Goal: Use online tool/utility: Utilize a website feature to perform a specific function

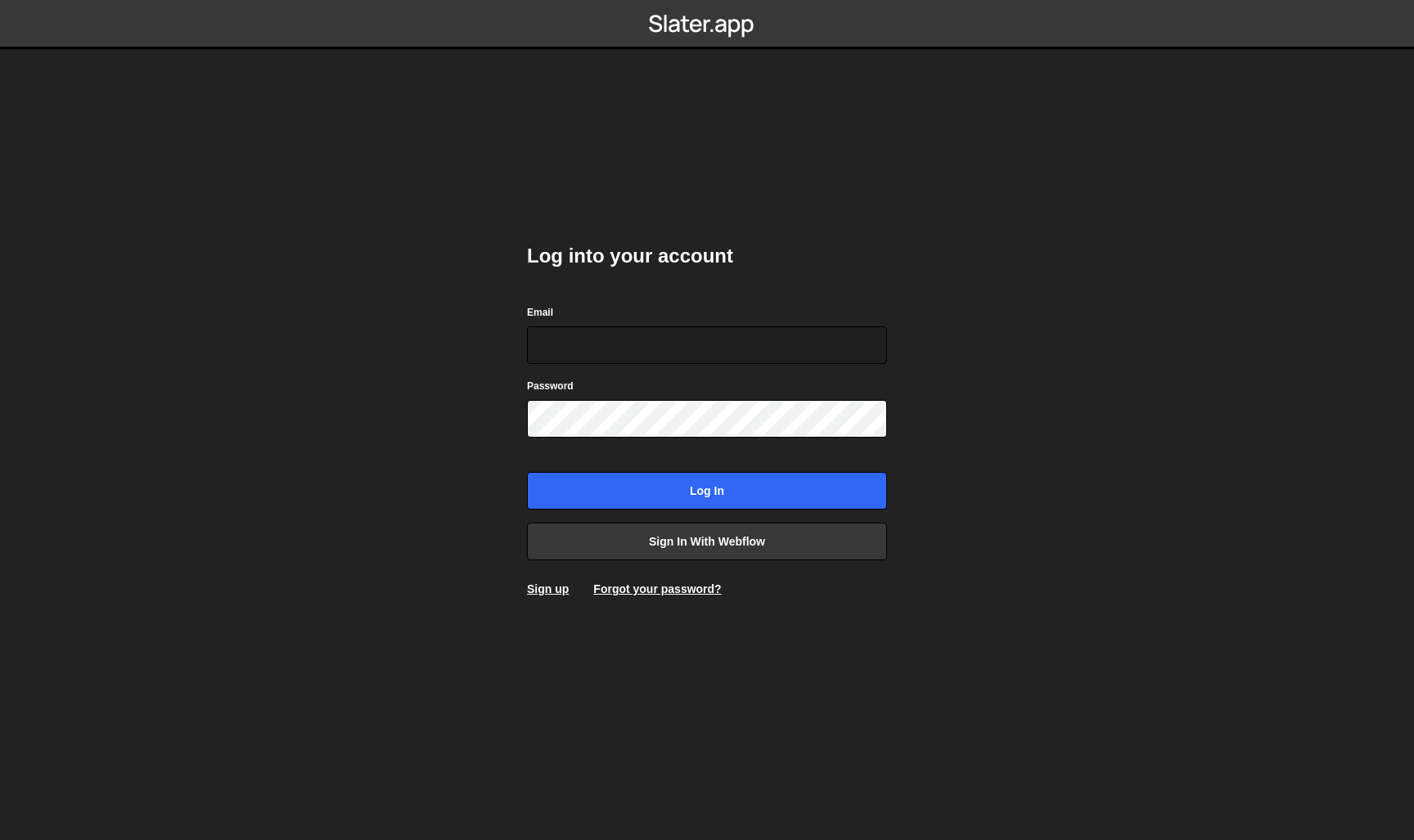
drag, startPoint x: 997, startPoint y: 436, endPoint x: 951, endPoint y: 403, distance: 56.6
click at [995, 433] on body "Log into your account Email Password Log in Sign in with Webflow Sign up Forgot…" at bounding box center [707, 420] width 1414 height 840
click at [850, 350] on input "Email" at bounding box center [707, 345] width 360 height 38
type input "[EMAIL_ADDRESS][DOMAIN_NAME]"
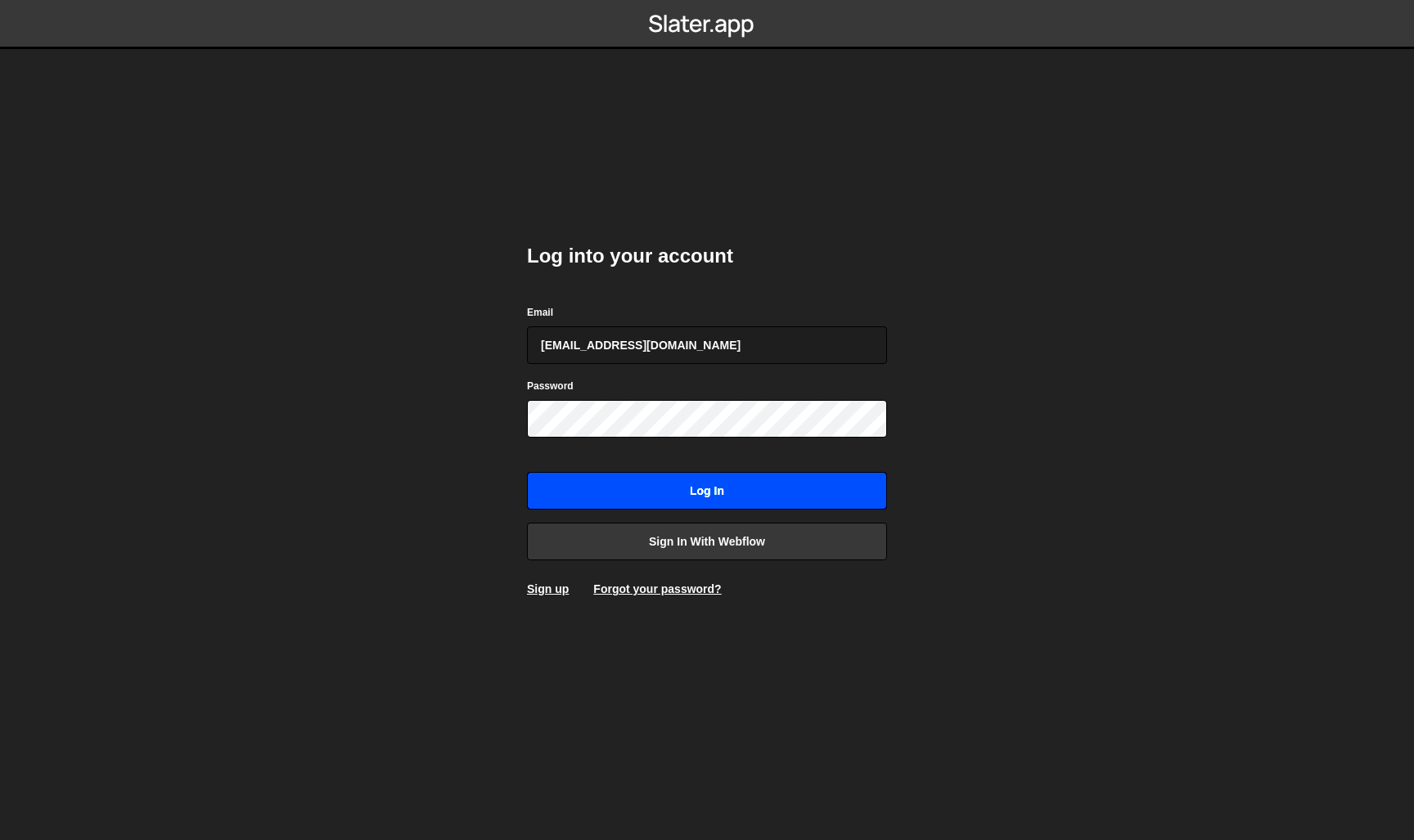
click at [673, 474] on input "Log in" at bounding box center [707, 491] width 360 height 38
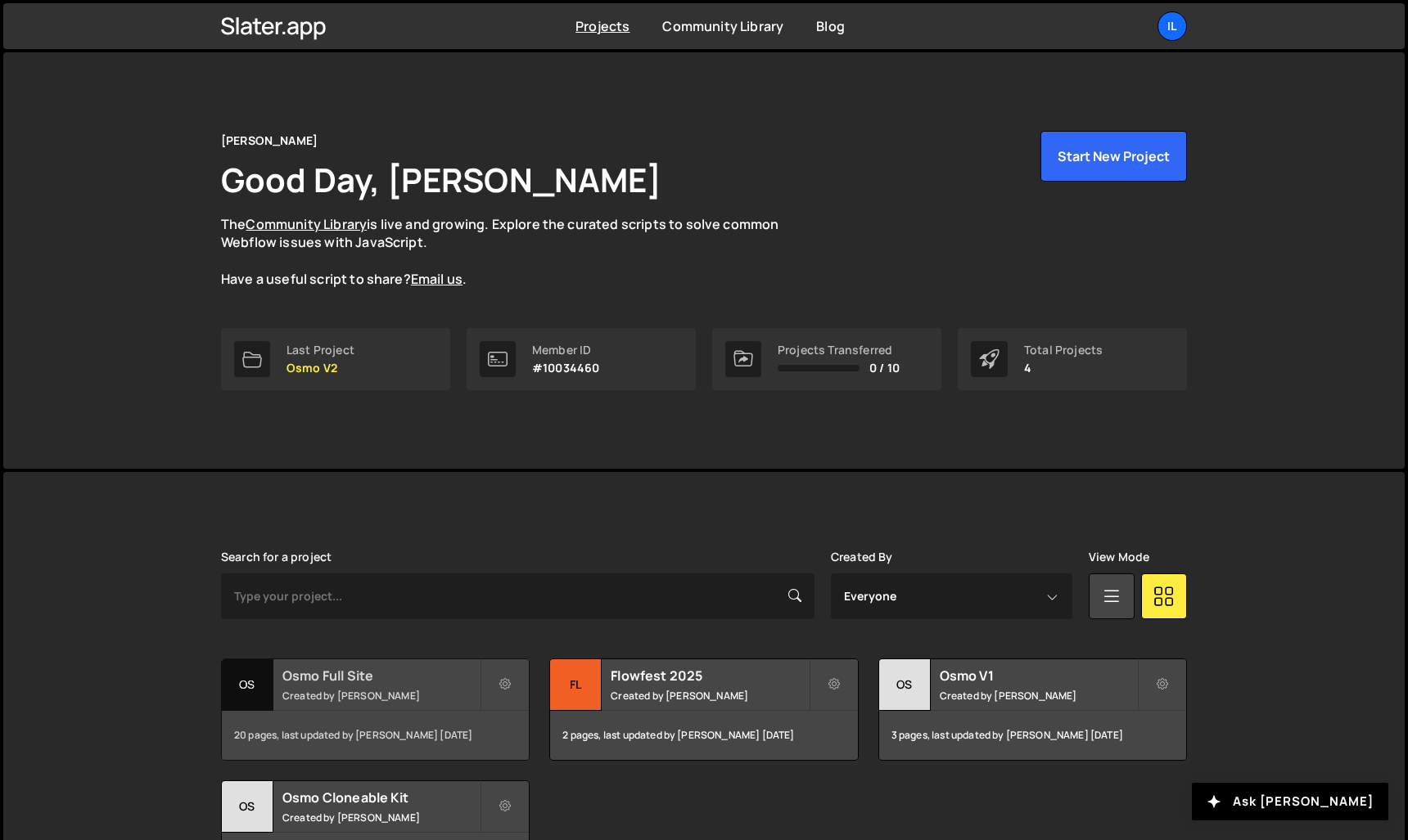
click at [344, 677] on h2 "Osmo Full Site" at bounding box center [380, 675] width 197 height 18
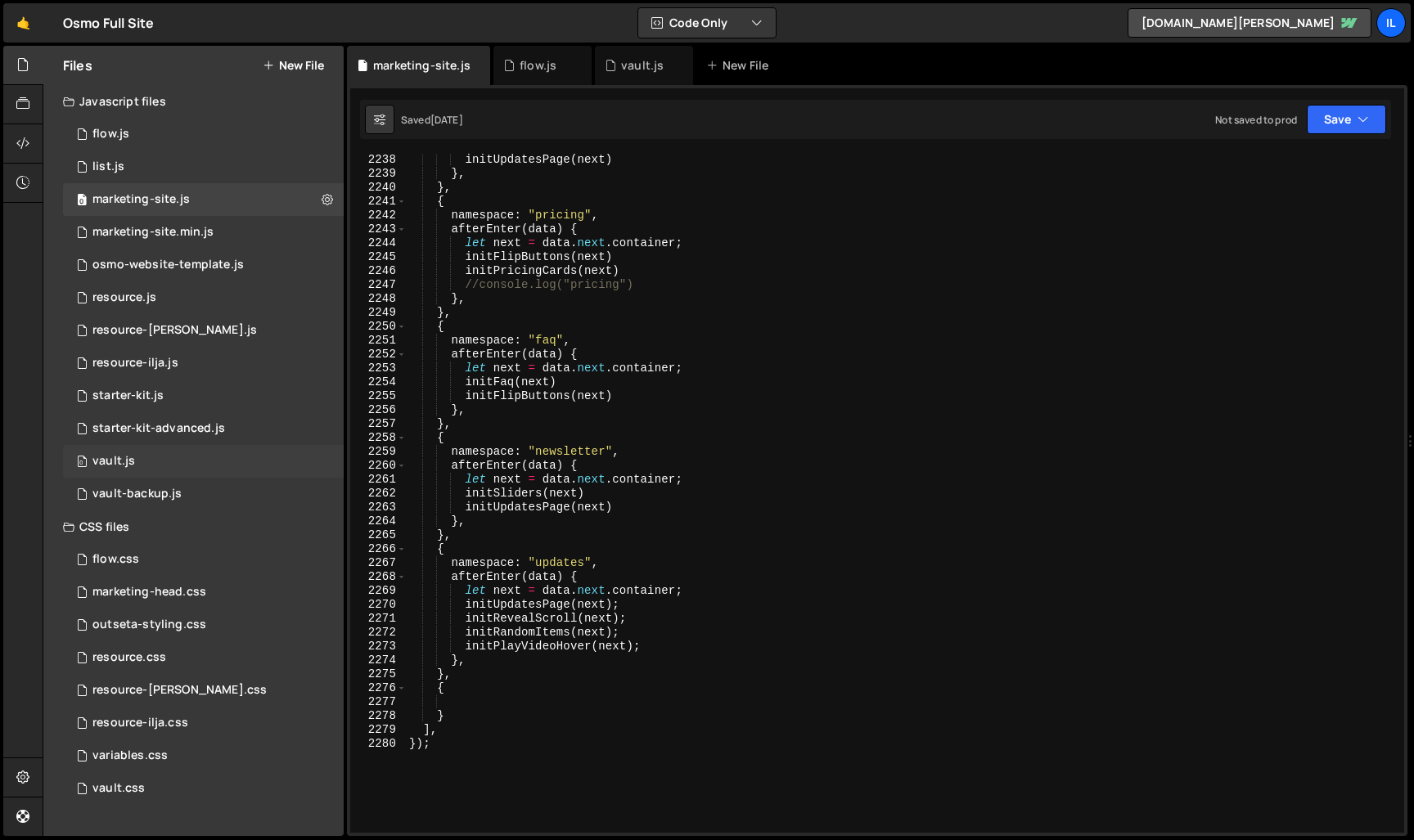
click at [137, 454] on div "0 vault.js 0" at bounding box center [204, 461] width 281 height 33
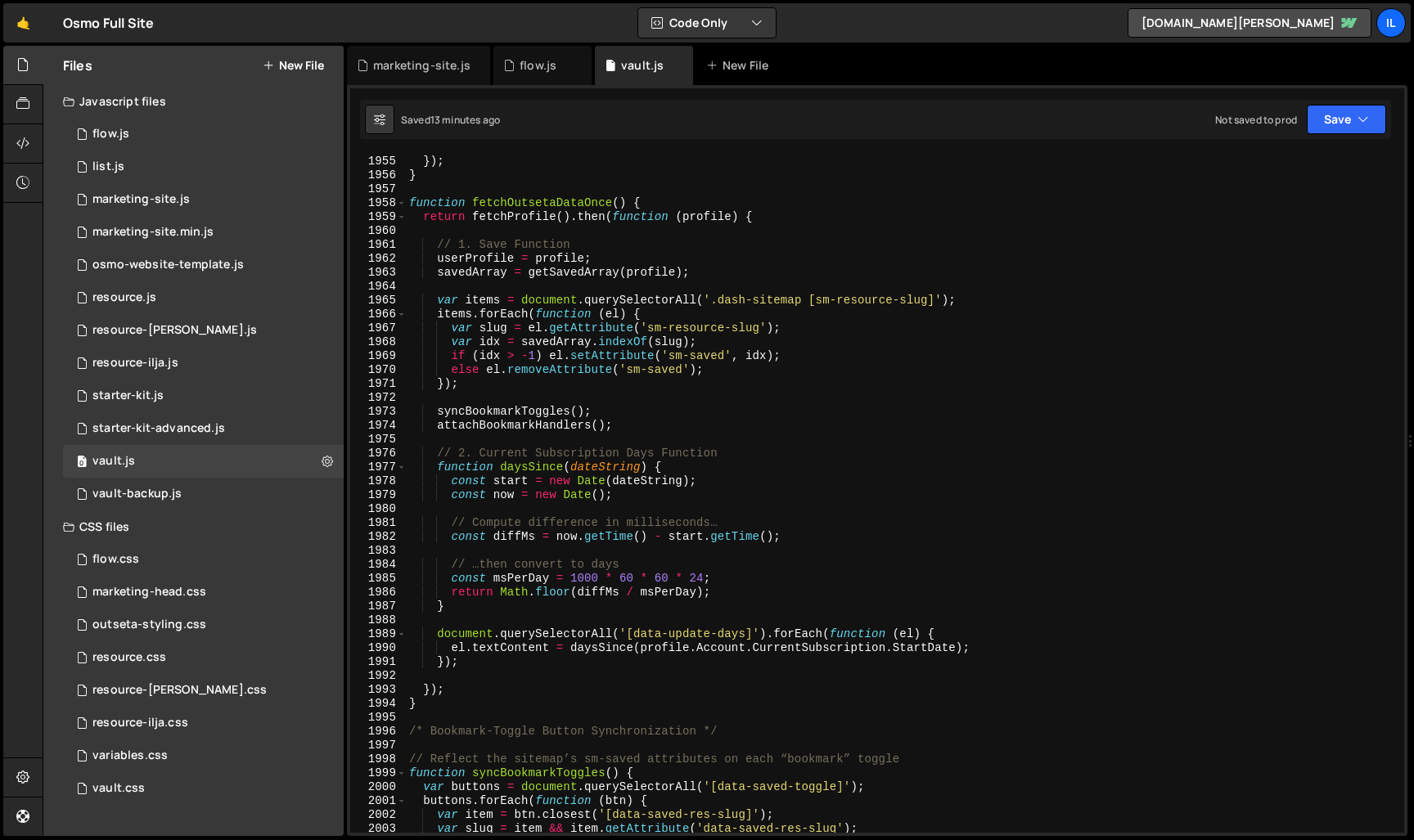
scroll to position [26132, 0]
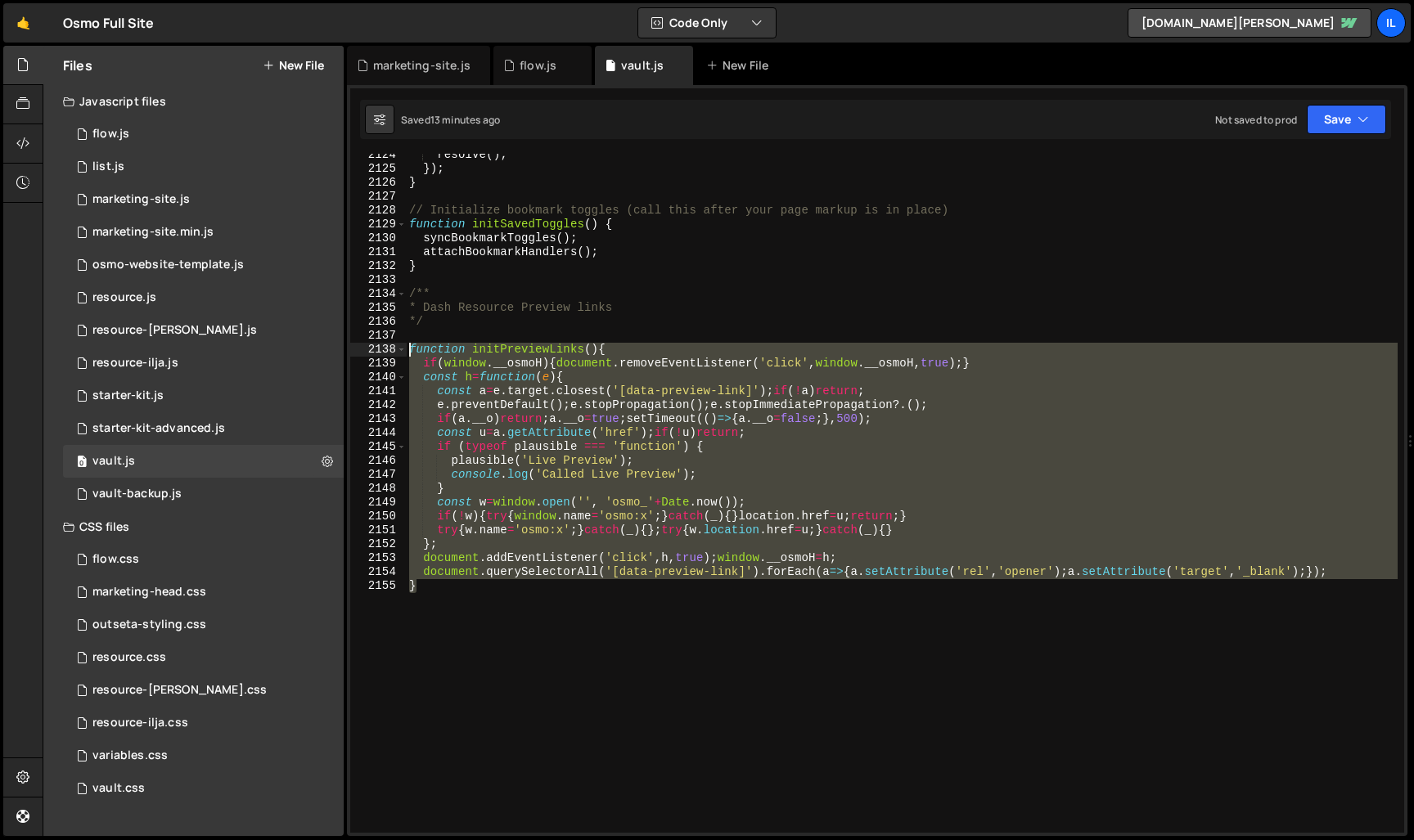
drag, startPoint x: 627, startPoint y: 660, endPoint x: 384, endPoint y: 354, distance: 390.7
click at [384, 354] on div "} 2124 2125 2126 2127 2128 2129 2130 2131 2132 2133 2134 2135 2136 2137 2138 21…" at bounding box center [877, 493] width 1054 height 679
click at [577, 479] on div "resolve ( ) ; }) ; } // Initialize bookmark toggles (call this after your page …" at bounding box center [901, 493] width 992 height 679
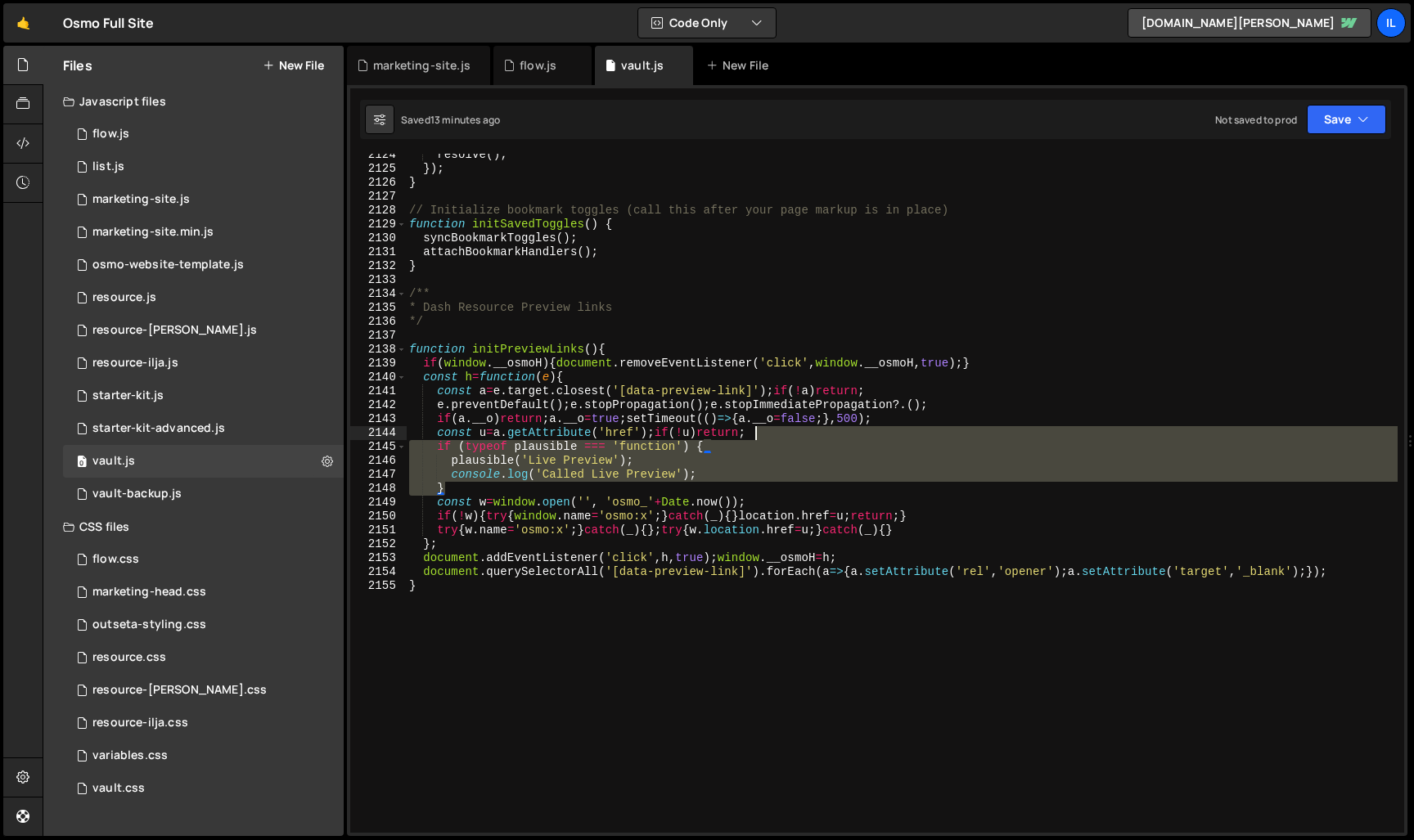
drag, startPoint x: 504, startPoint y: 487, endPoint x: 787, endPoint y: 434, distance: 287.9
click at [787, 434] on div "resolve ( ) ; }) ; } // Initialize bookmark toggles (call this after your page …" at bounding box center [901, 502] width 992 height 707
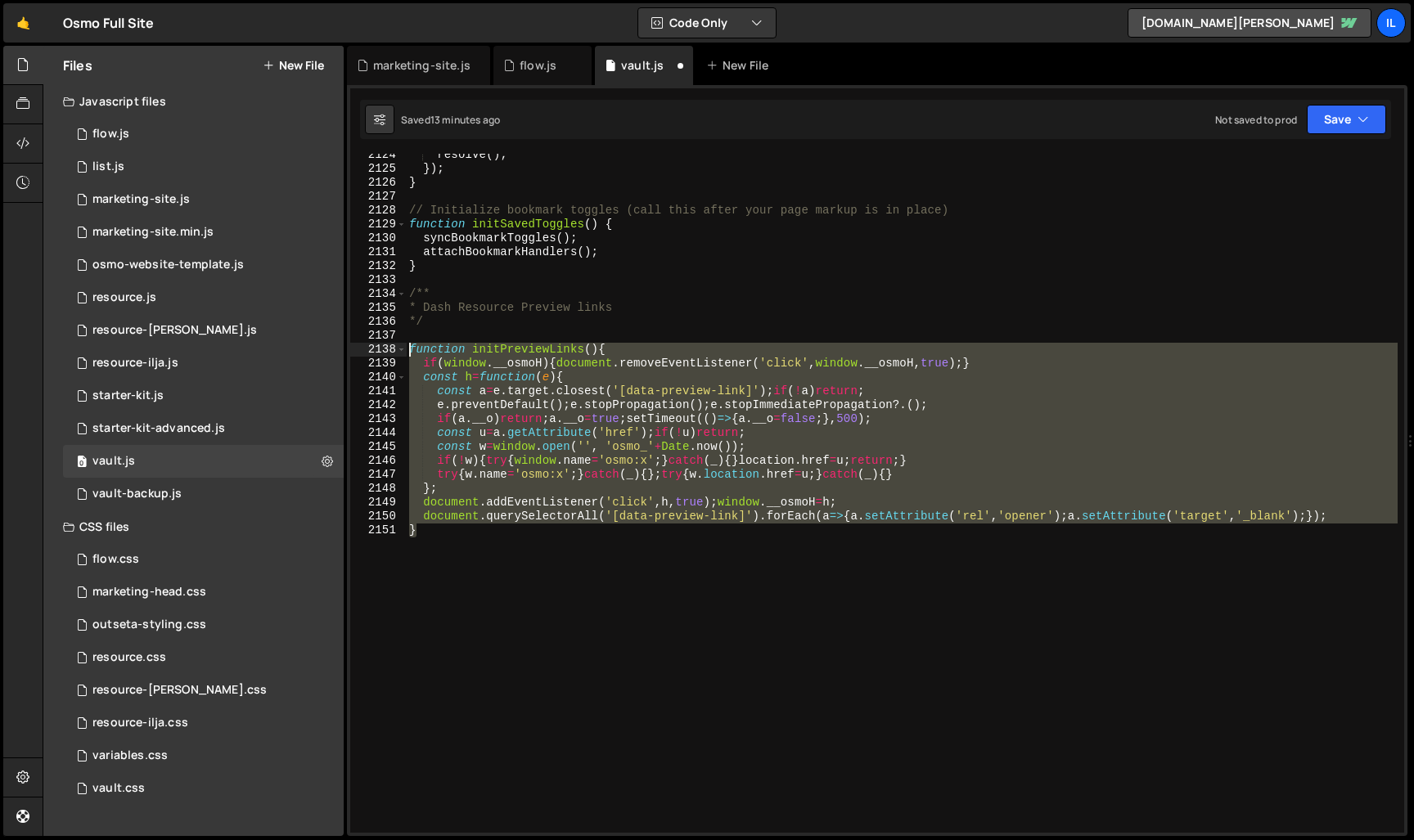
drag, startPoint x: 644, startPoint y: 640, endPoint x: 358, endPoint y: 349, distance: 408.0
click at [358, 349] on div "const u=a.getAttribute('href');if(!u)return; 2124 2125 2126 2127 2128 2129 2130…" at bounding box center [877, 493] width 1054 height 679
type textarea "function initPreviewLinks(){ if(window.__osmoH){document.removeEventListener('c…"
click at [400, 327] on div "2136" at bounding box center [378, 321] width 57 height 14
click at [424, 333] on div "resolve ( ) ; }) ; } // Initialize bookmark toggles (call this after your page …" at bounding box center [901, 502] width 992 height 707
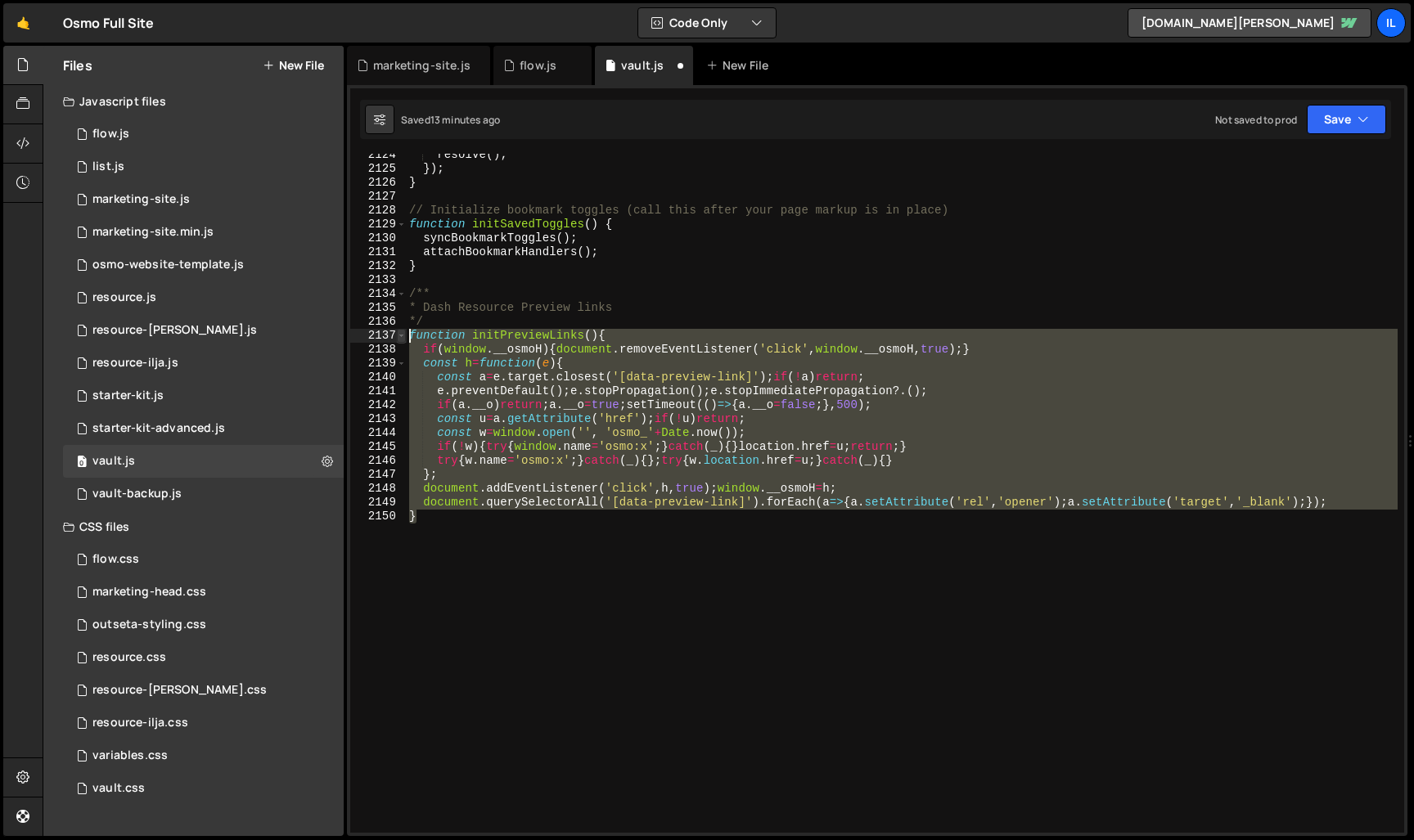
drag, startPoint x: 621, startPoint y: 585, endPoint x: 399, endPoint y: 338, distance: 332.1
click at [399, 338] on div "*/ 2124 2125 2126 2127 2128 2129 2130 2131 2132 2133 2134 2135 2136 2137 2138 2…" at bounding box center [877, 493] width 1054 height 679
drag, startPoint x: 504, startPoint y: 543, endPoint x: 403, endPoint y: 338, distance: 228.5
click at [403, 338] on div "try{w.name='osmo:x';}catch(_){};try{w.location.href=u;}catch(_){} 2124 2125 212…" at bounding box center [877, 493] width 1054 height 679
paste textarea
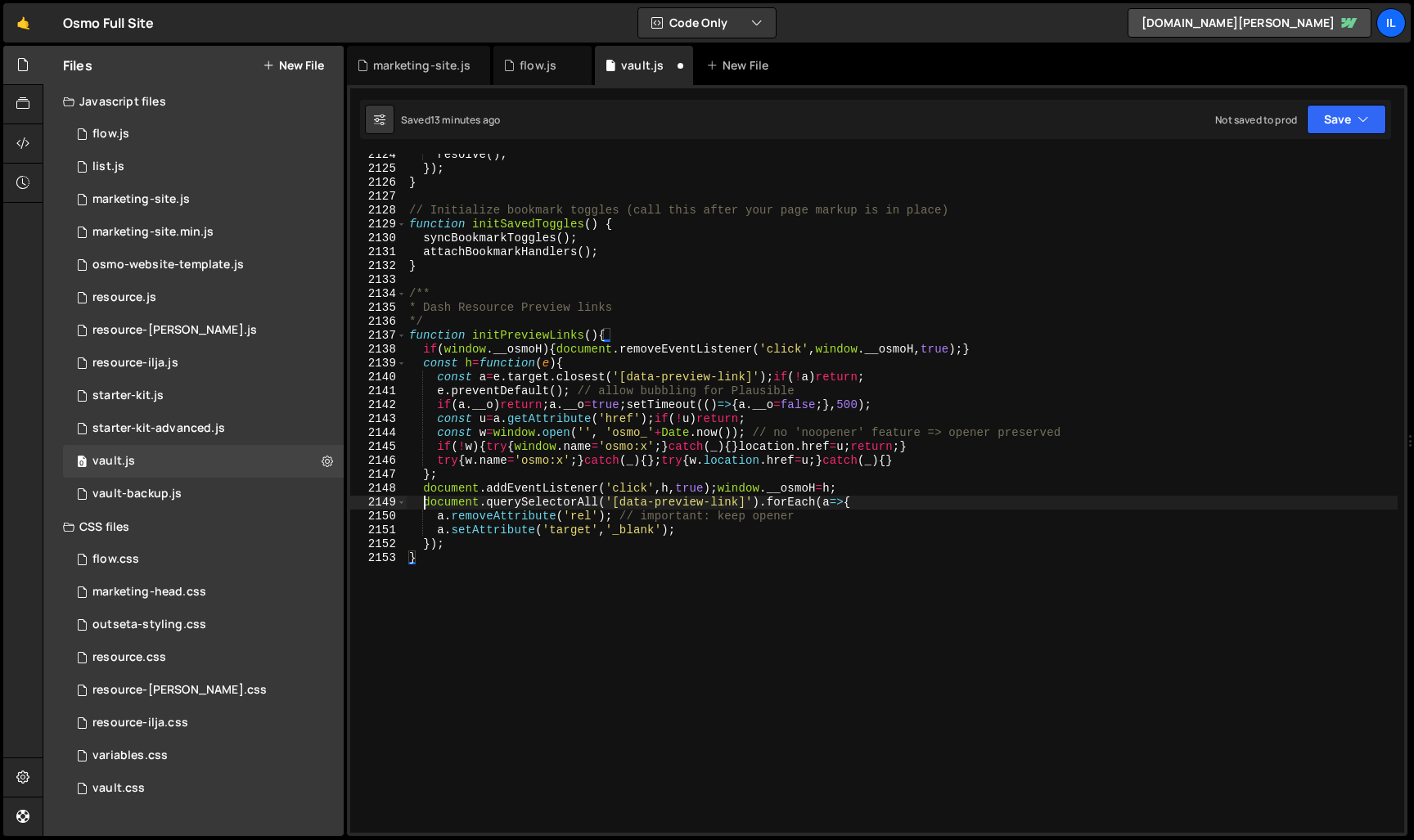
click at [424, 504] on div "resolve ( ) ; }) ; } // Initialize bookmark toggles (call this after your page …" at bounding box center [901, 502] width 992 height 707
click at [433, 519] on div "resolve ( ) ; }) ; } // Initialize bookmark toggles (call this after your page …" at bounding box center [901, 502] width 992 height 707
click at [432, 518] on div "resolve ( ) ; }) ; } // Initialize bookmark toggles (call this after your page …" at bounding box center [901, 502] width 992 height 707
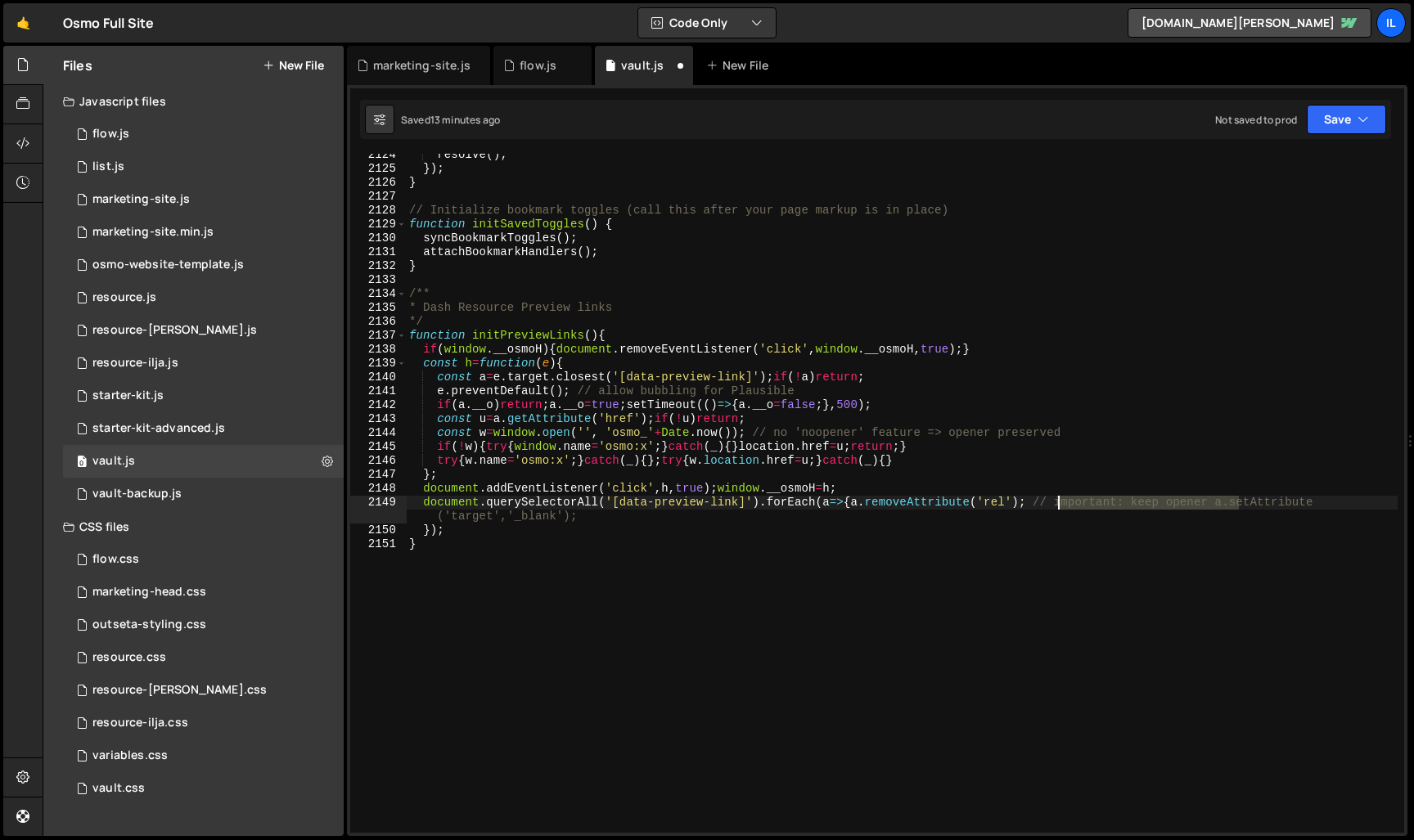
drag, startPoint x: 1236, startPoint y: 504, endPoint x: 1054, endPoint y: 504, distance: 182.0
click at [1054, 504] on div "resolve ( ) ; }) ; } // Initialize bookmark toggles (call this after your page …" at bounding box center [901, 502] width 992 height 707
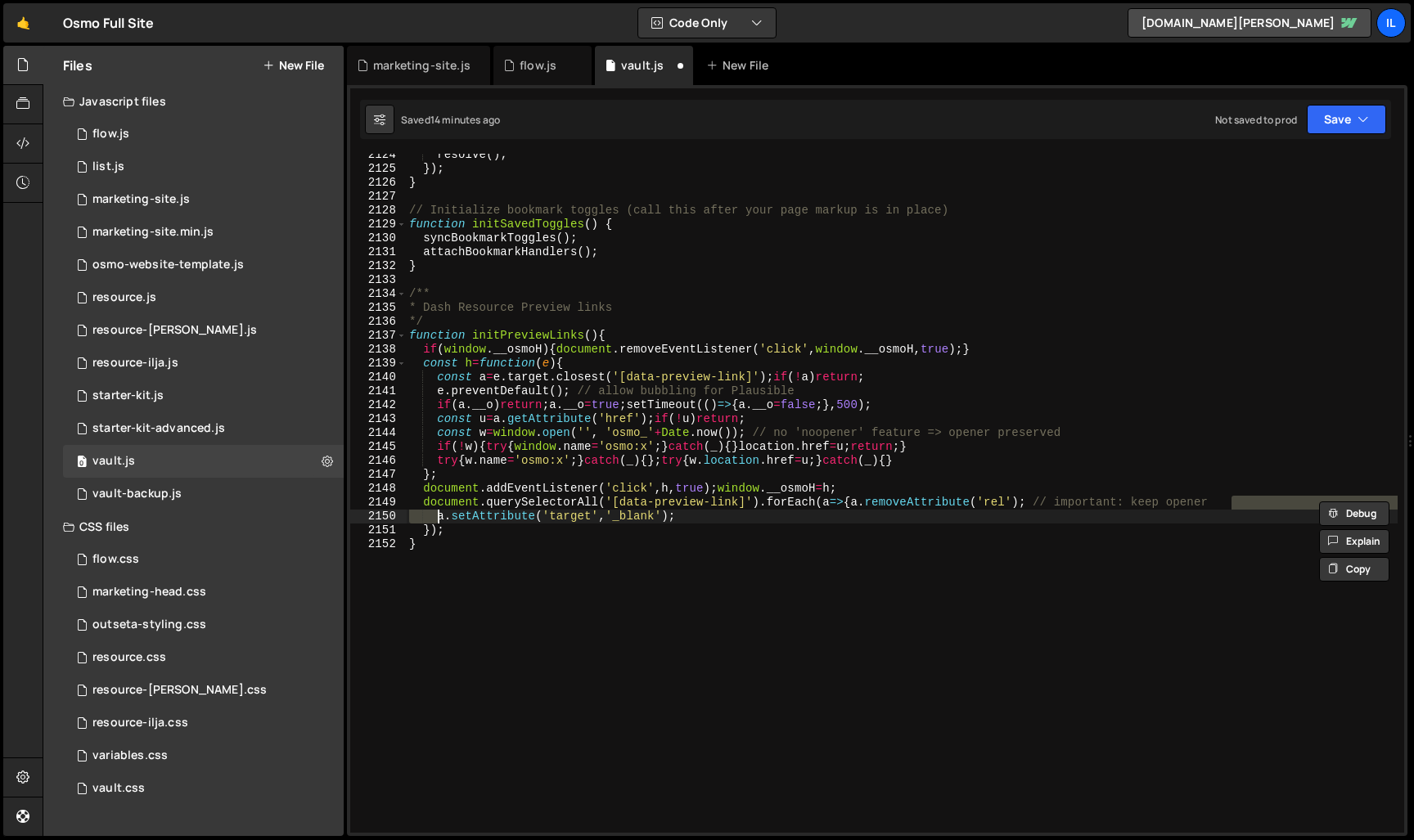
scroll to position [0, 31]
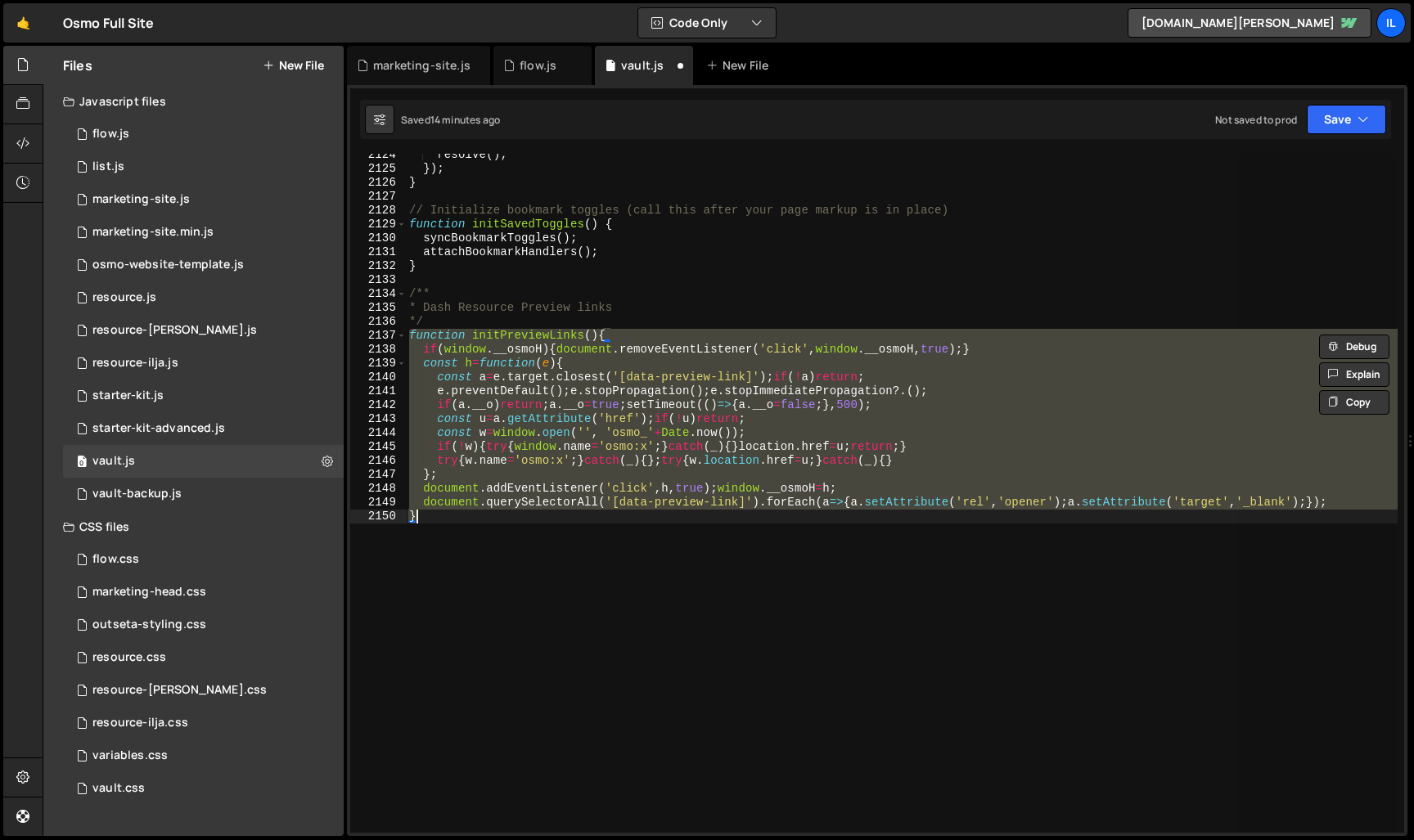
click at [1015, 567] on div "resolve ( ) ; }) ; } // Initialize bookmark toggles (call this after your page …" at bounding box center [901, 493] width 992 height 679
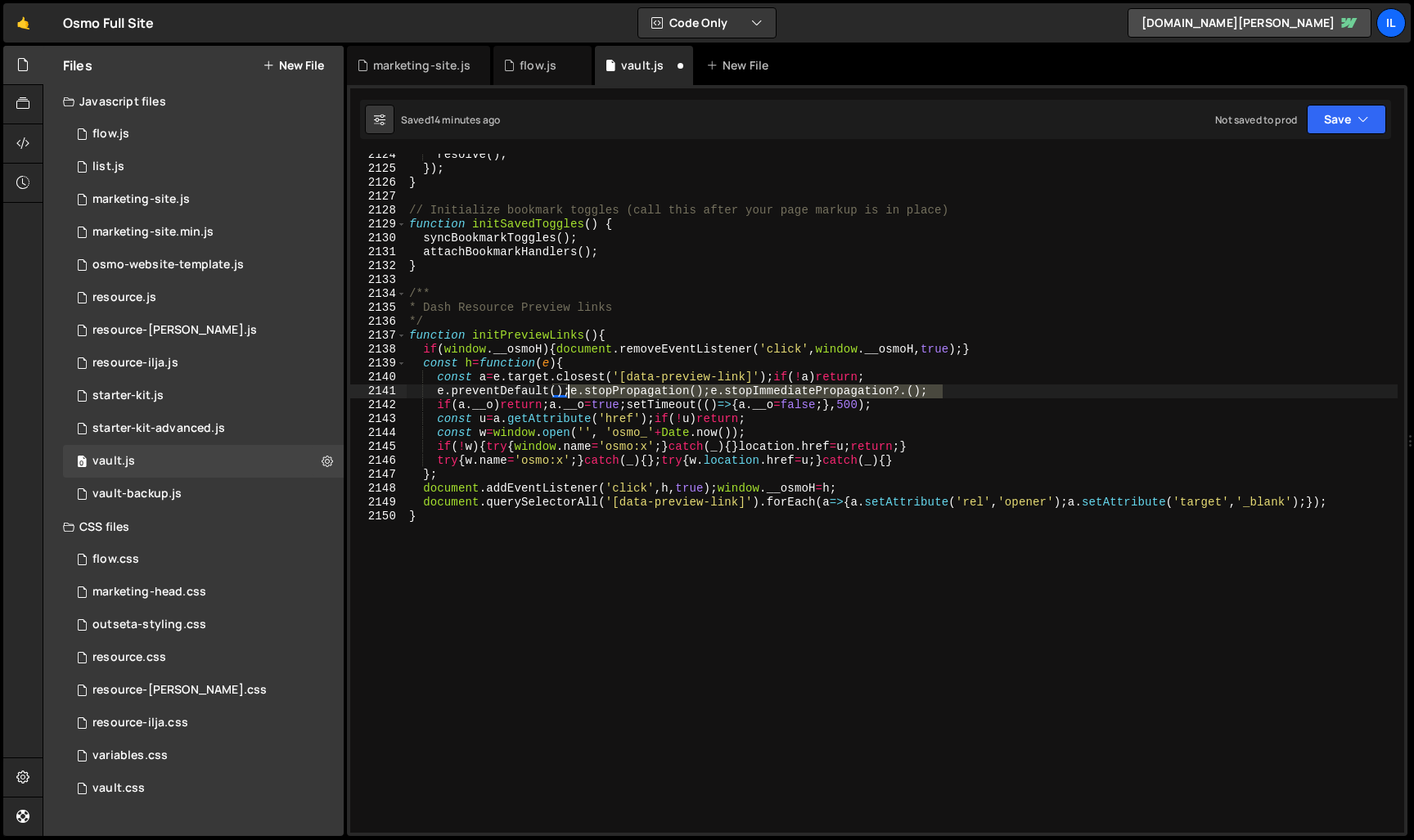
drag, startPoint x: 964, startPoint y: 390, endPoint x: 594, endPoint y: 438, distance: 373.1
click at [567, 391] on div "resolve ( ) ; }) ; } // Initialize bookmark toggles (call this after your page …" at bounding box center [901, 502] width 992 height 707
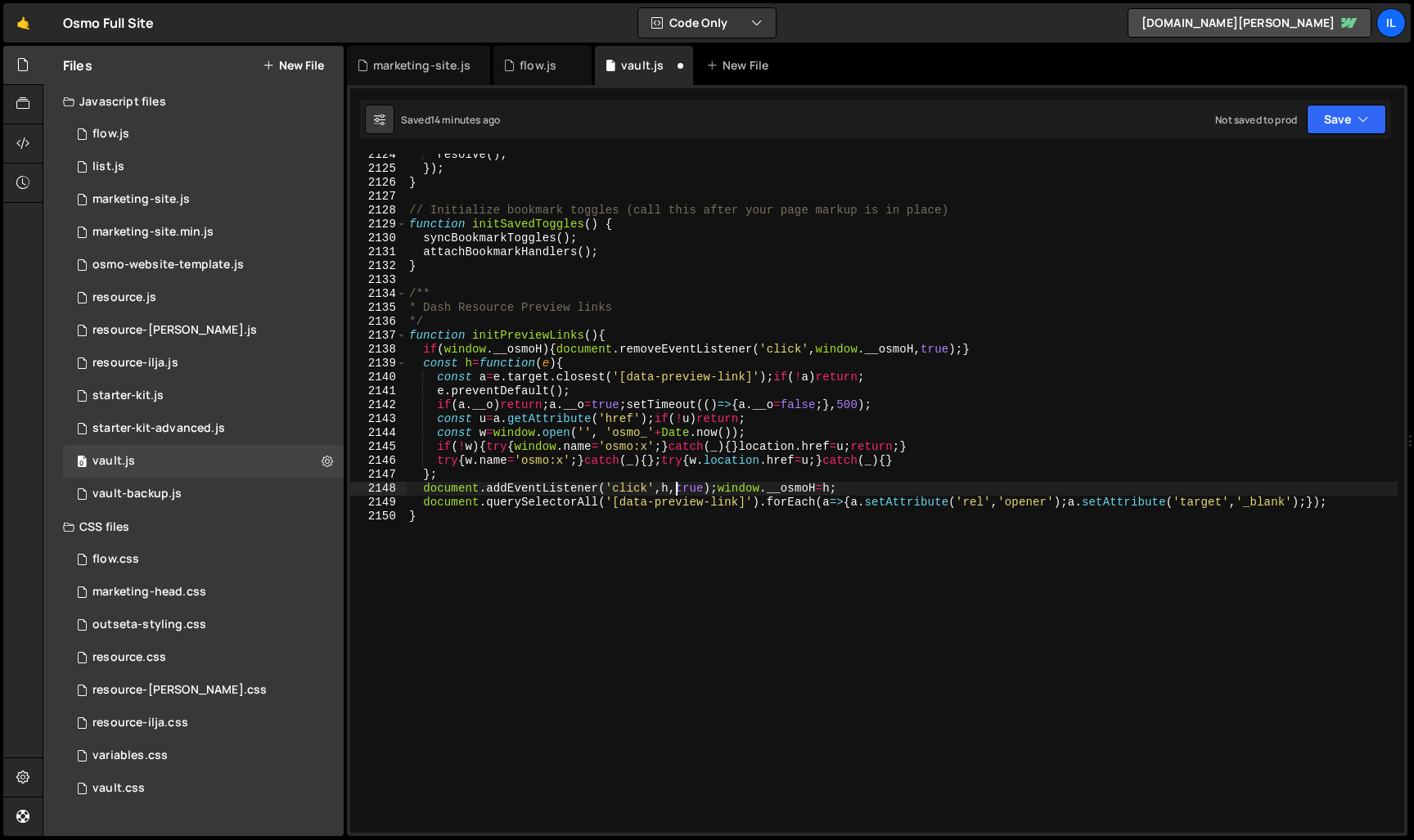
click at [676, 486] on div "resolve ( ) ; }) ; } // Initialize bookmark toggles (call this after your page …" at bounding box center [901, 502] width 992 height 707
click at [527, 517] on div "resolve ( ) ; }) ; } // Initialize bookmark toggles (call this after your page …" at bounding box center [901, 502] width 992 height 707
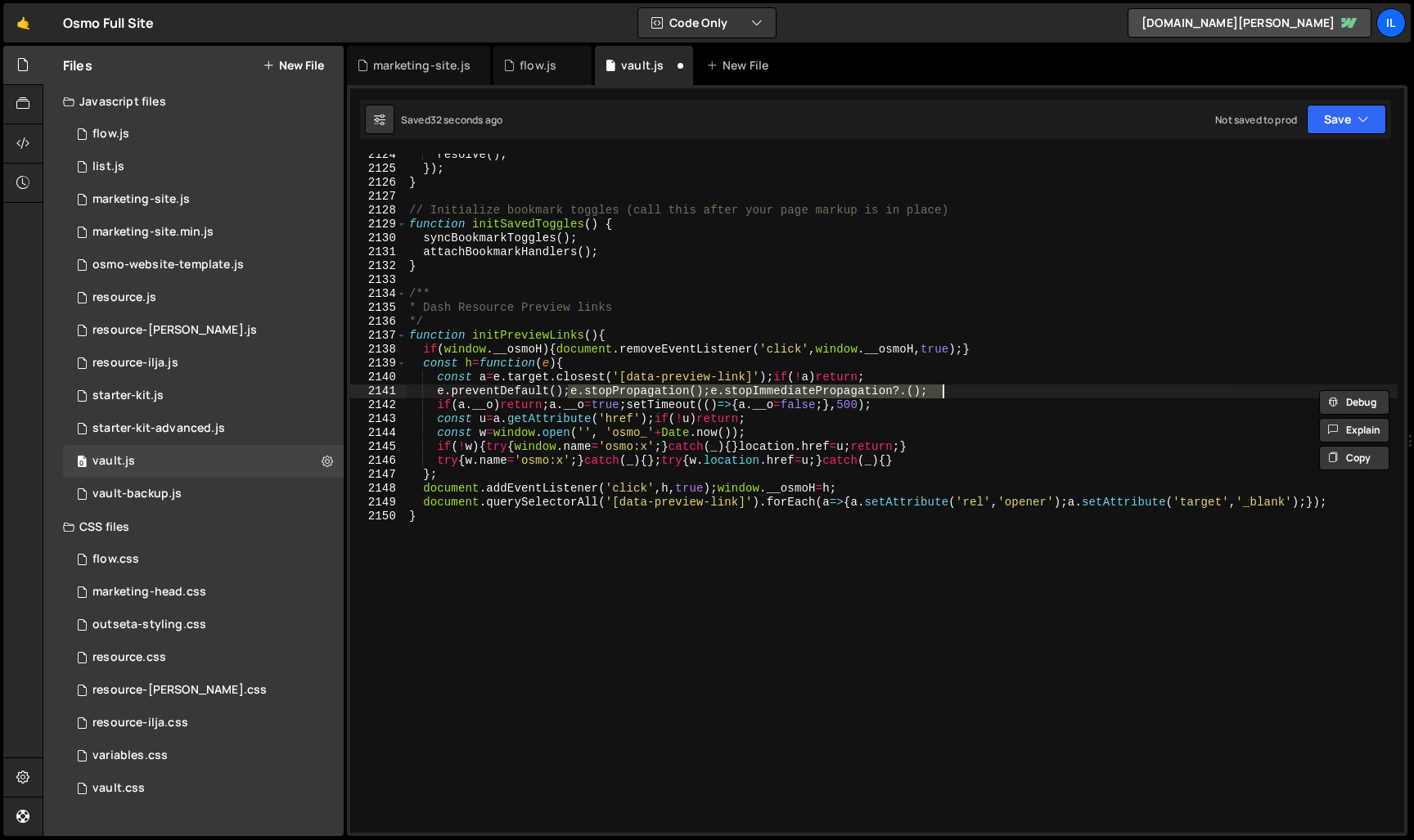
click at [846, 392] on div "resolve ( ) ; }) ; } // Initialize bookmark toggles (call this after your page …" at bounding box center [901, 493] width 992 height 679
drag, startPoint x: 952, startPoint y: 395, endPoint x: 582, endPoint y: 425, distance: 371.2
click at [567, 393] on div "resolve ( ) ; }) ; } // Initialize bookmark toggles (call this after your page …" at bounding box center [901, 502] width 992 height 707
click at [581, 403] on div "resolve ( ) ; }) ; } // Initialize bookmark toggles (call this after your page …" at bounding box center [901, 502] width 992 height 707
drag, startPoint x: 577, startPoint y: 396, endPoint x: 1019, endPoint y: 394, distance: 442.0
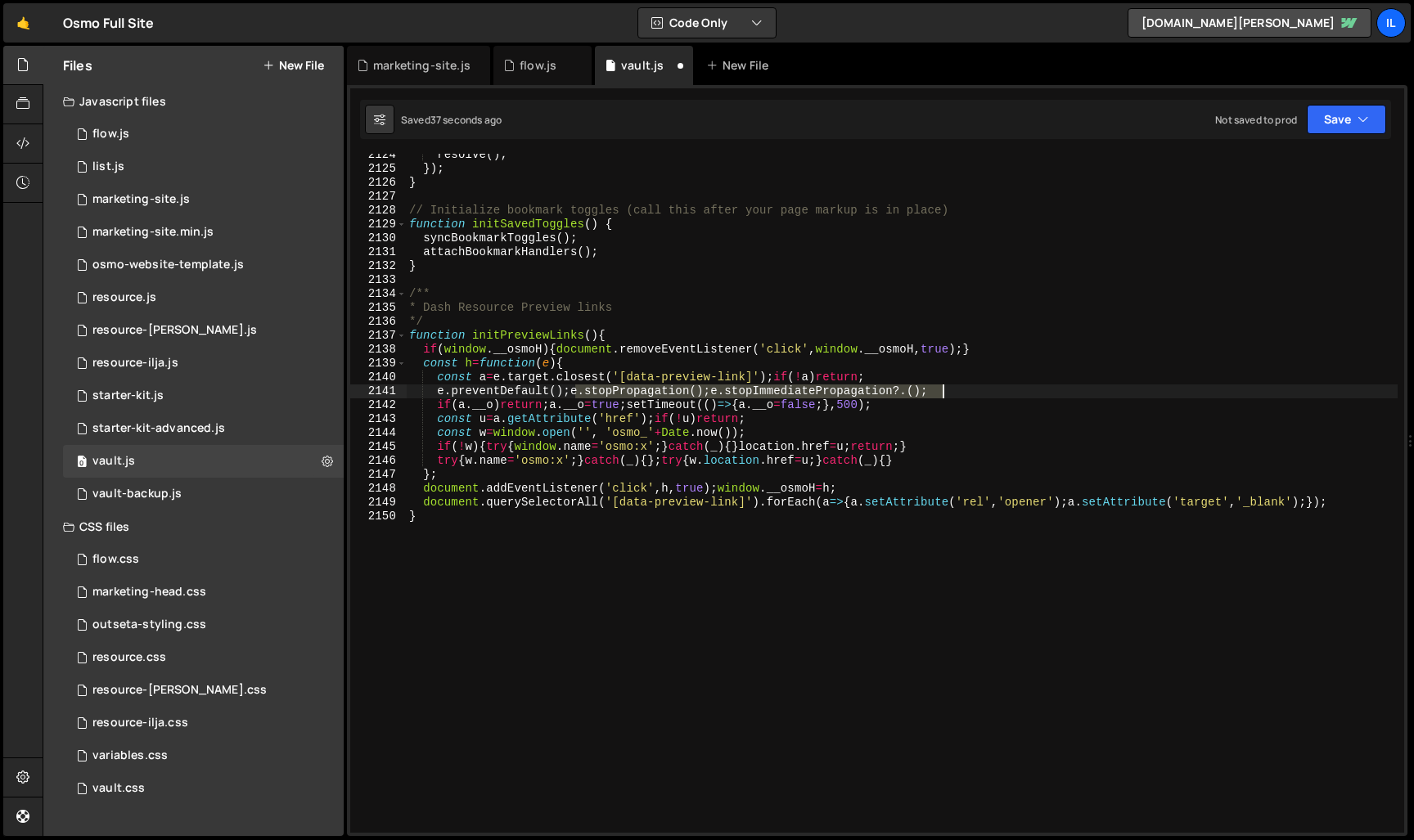
click at [1019, 394] on div "resolve ( ) ; }) ; } // Initialize bookmark toggles (call this after your page …" at bounding box center [901, 502] width 992 height 707
drag, startPoint x: 624, startPoint y: 393, endPoint x: 445, endPoint y: 397, distance: 179.0
click at [441, 390] on div "resolve ( ) ; }) ; } // Initialize bookmark toggles (call this after your page …" at bounding box center [901, 502] width 992 height 707
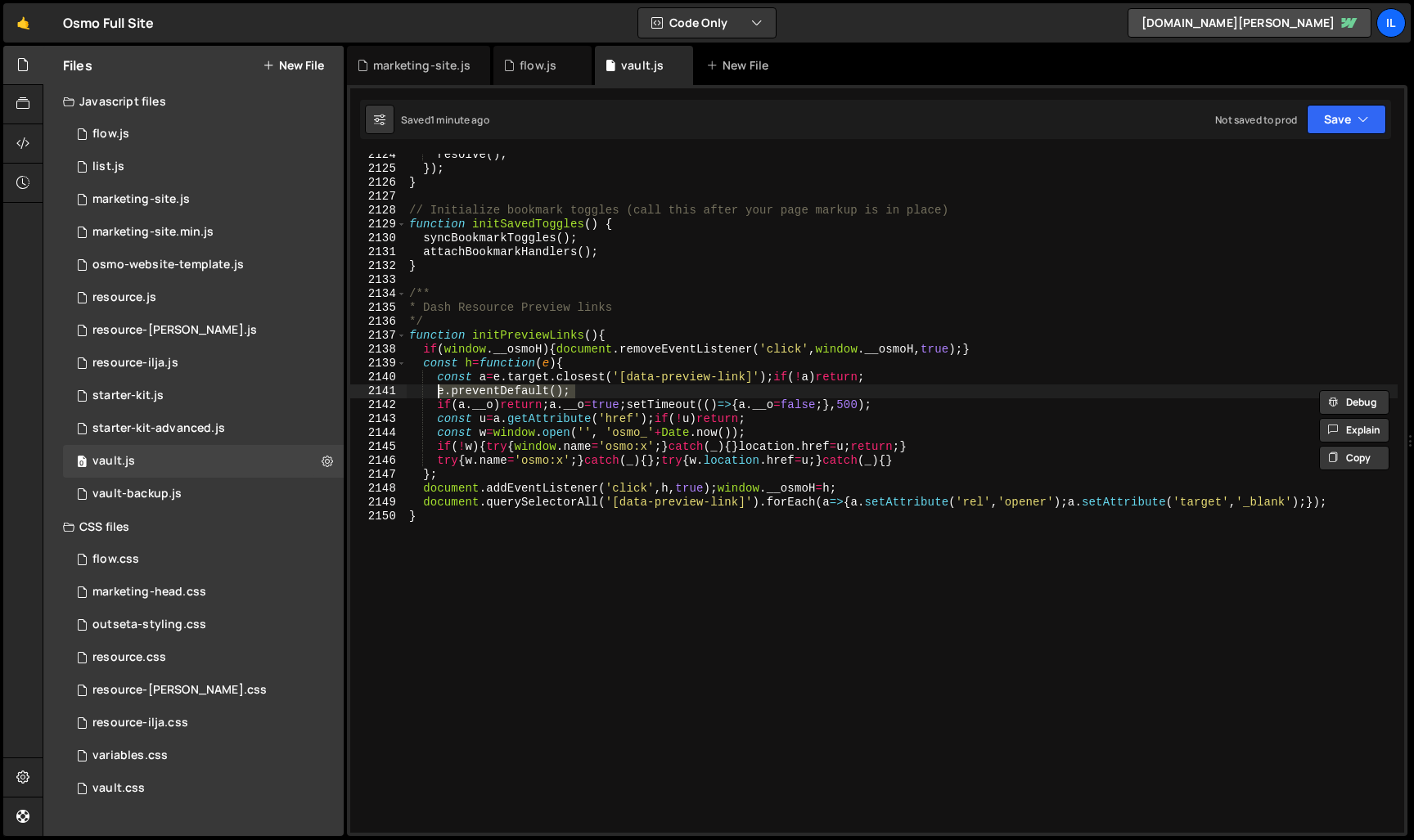
drag, startPoint x: 362, startPoint y: 586, endPoint x: 475, endPoint y: 610, distance: 115.5
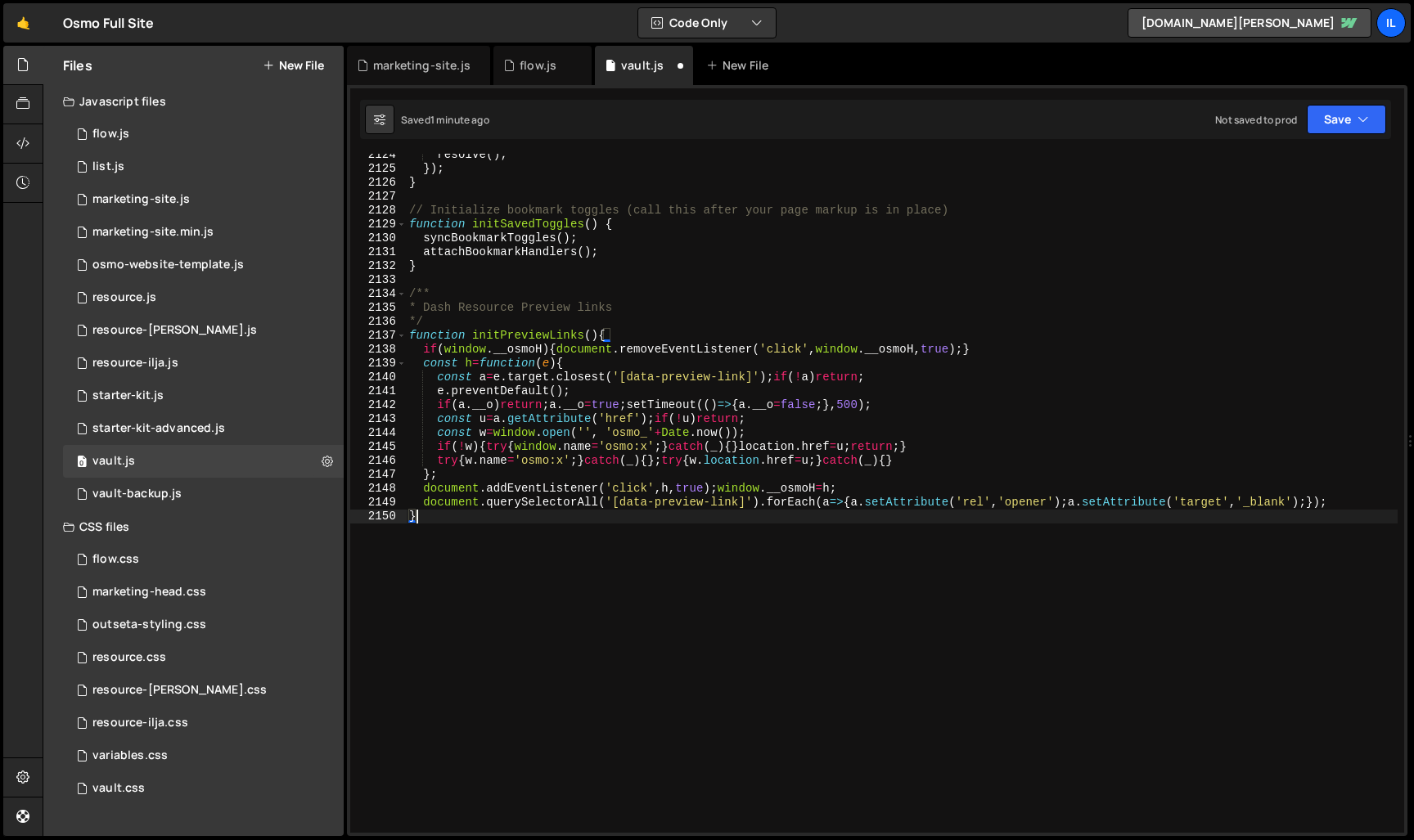
click at [507, 535] on div "resolve ( ) ; }) ; } // Initialize bookmark toggles (call this after your page …" at bounding box center [901, 502] width 992 height 707
click at [518, 338] on div "resolve ( ) ; }) ; } // Initialize bookmark toggles (call this after your page …" at bounding box center [901, 502] width 992 height 707
type textarea "function initPreviewLinks(){"
click at [518, 338] on div "resolve ( ) ; }) ; } // Initialize bookmark toggles (call this after your page …" at bounding box center [901, 502] width 992 height 707
